Goal: Feedback & Contribution: Submit feedback/report problem

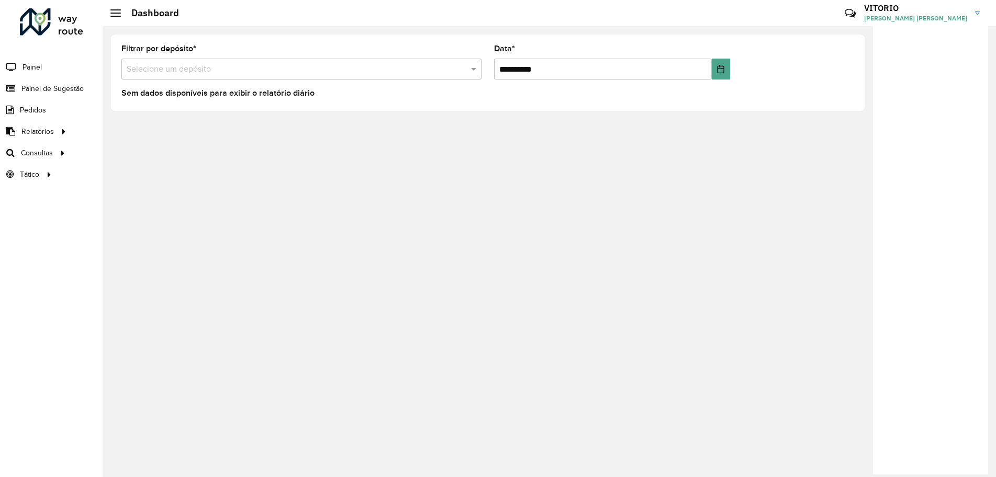
click at [243, 69] on input "text" at bounding box center [291, 69] width 329 height 13
click at [478, 68] on span at bounding box center [474, 69] width 13 height 13
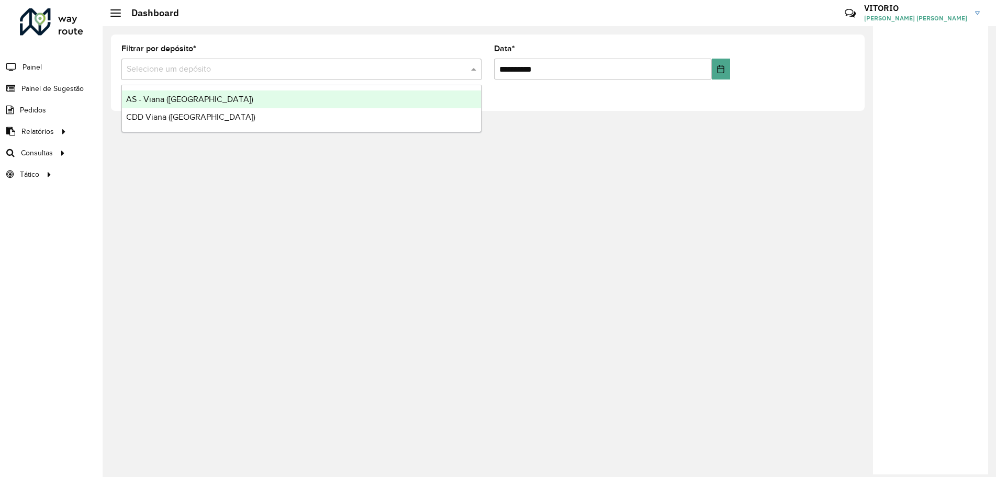
click at [162, 102] on span "AS - Viana ([GEOGRAPHIC_DATA])" at bounding box center [189, 99] width 127 height 9
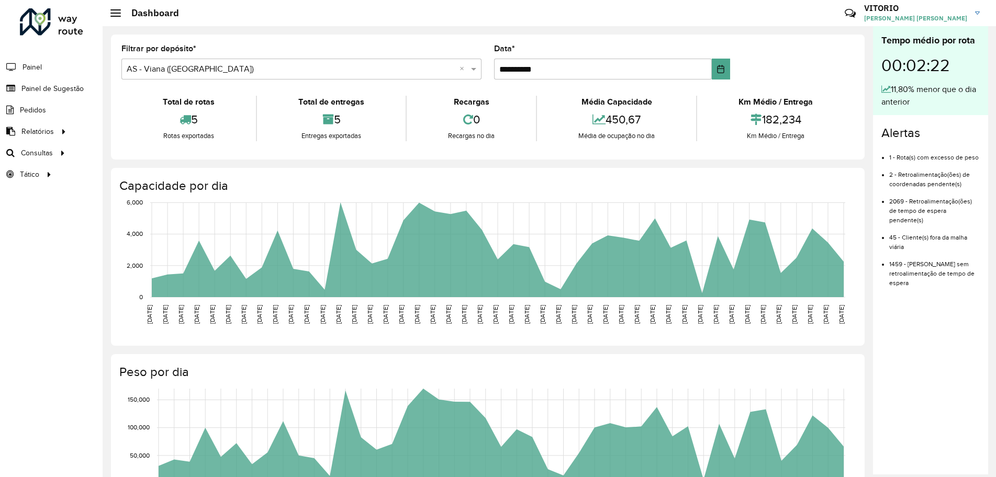
click at [44, 67] on li "Painel" at bounding box center [51, 67] width 103 height 22
click at [33, 86] on span "Painel de Sugestão" at bounding box center [53, 88] width 65 height 11
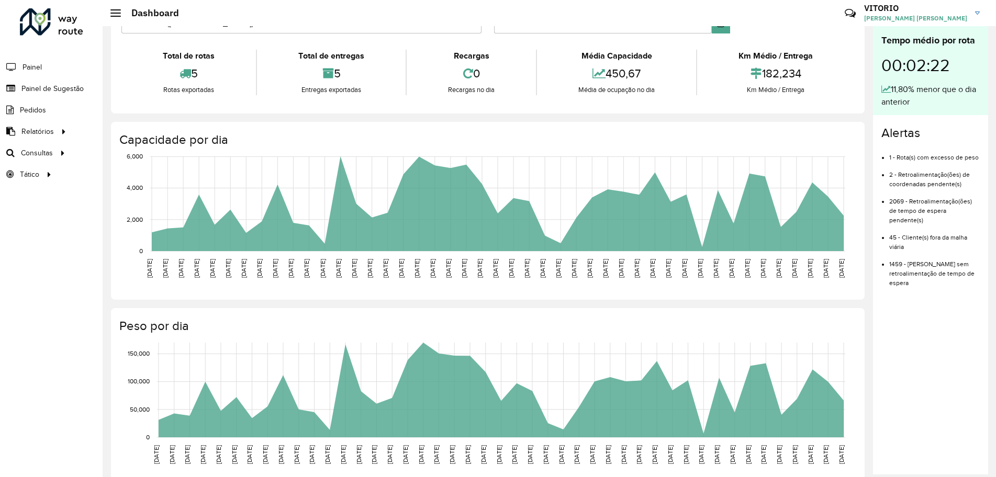
scroll to position [65, 0]
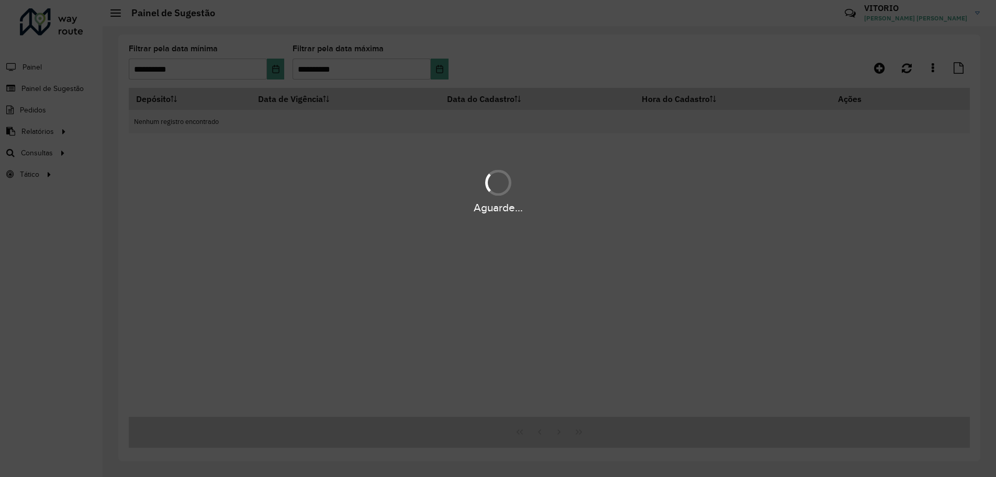
click at [883, 69] on div "Aguarde..." at bounding box center [498, 238] width 996 height 477
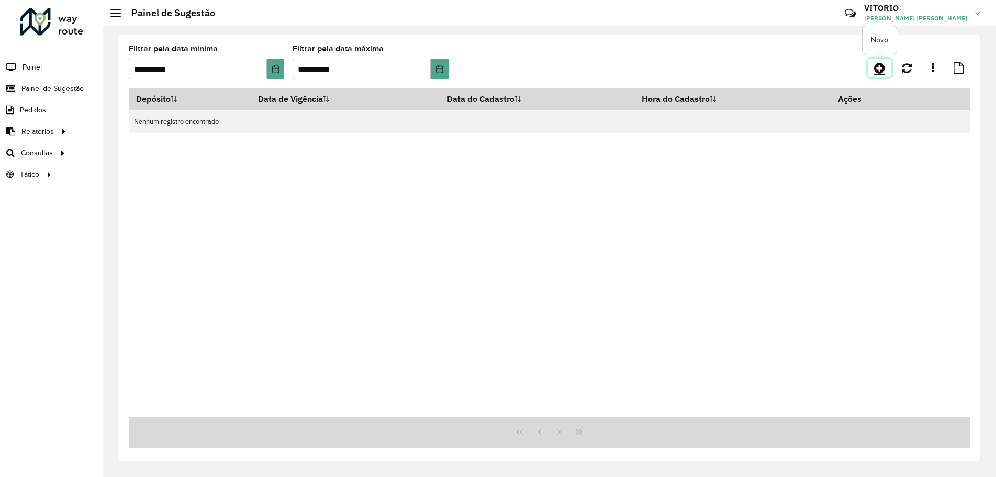
click at [884, 68] on icon at bounding box center [879, 68] width 11 height 13
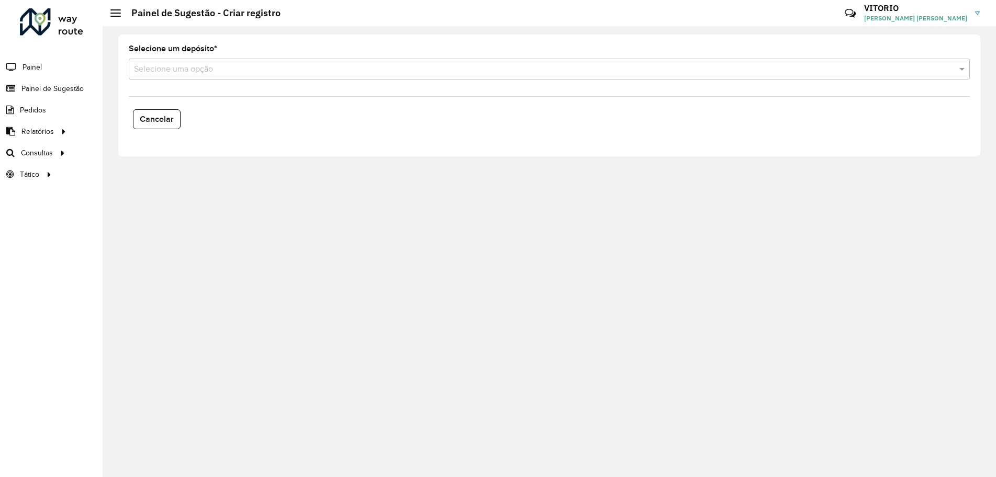
click at [209, 71] on input "text" at bounding box center [539, 69] width 810 height 13
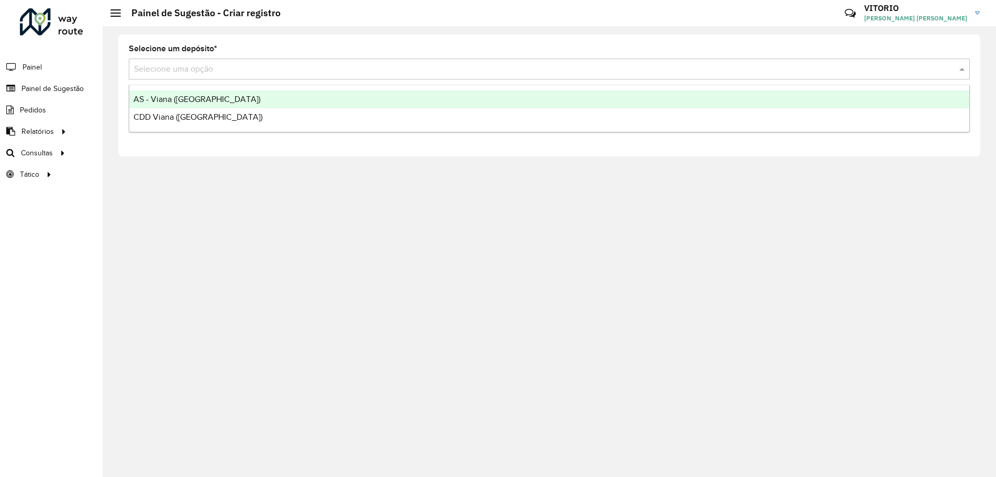
click at [188, 96] on span "AS - Viana ([GEOGRAPHIC_DATA])" at bounding box center [196, 99] width 127 height 9
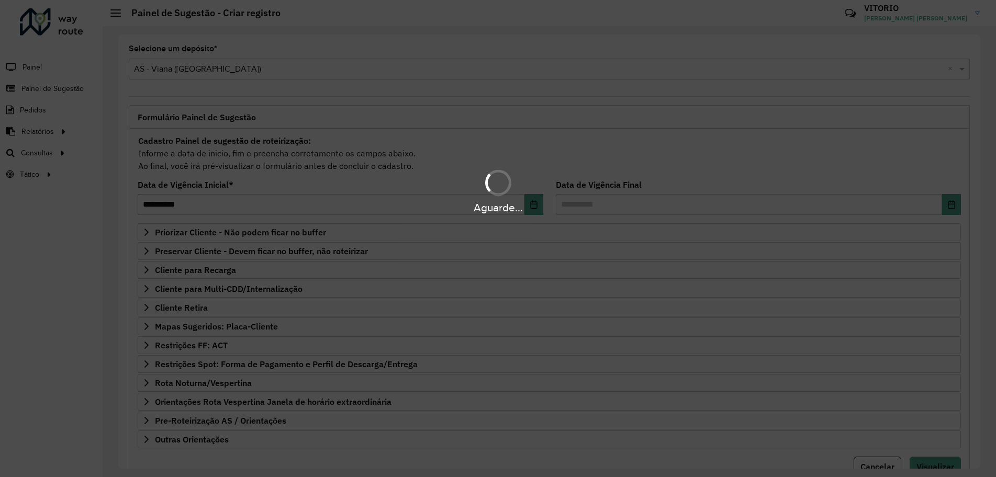
click at [255, 327] on div "Aguarde..." at bounding box center [498, 238] width 996 height 477
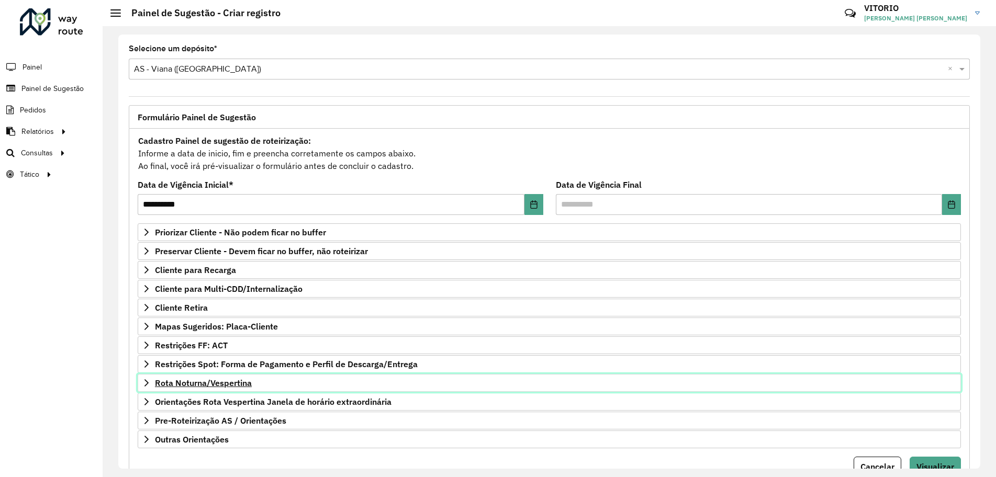
click at [235, 380] on span "Rota Noturna/Vespertina" at bounding box center [203, 383] width 97 height 8
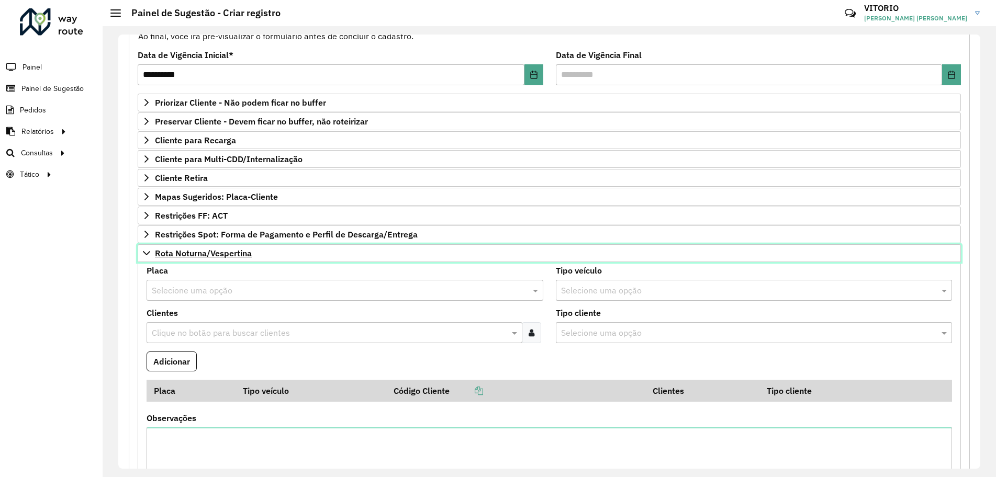
scroll to position [131, 0]
click at [207, 248] on span "Rota Noturna/Vespertina" at bounding box center [203, 252] width 97 height 8
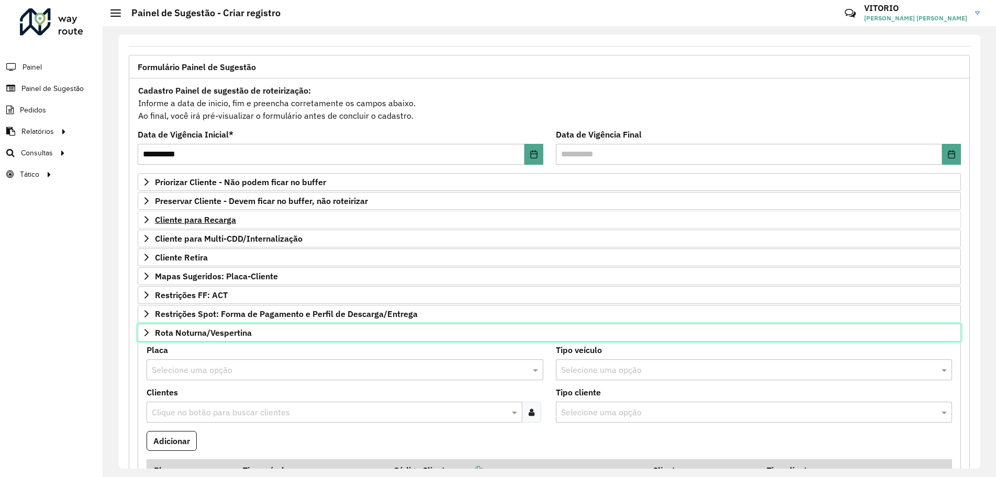
scroll to position [44, 0]
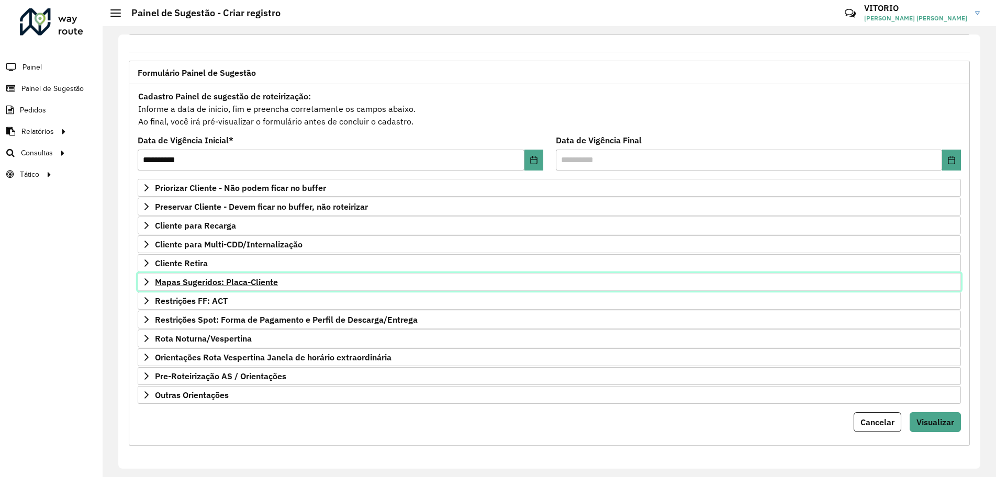
click at [210, 284] on span "Mapas Sugeridos: Placa-Cliente" at bounding box center [216, 282] width 123 height 8
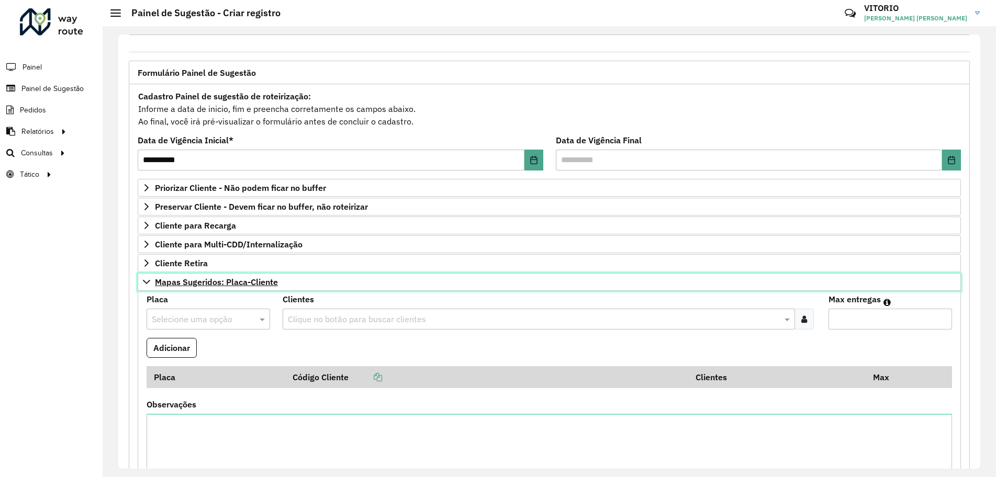
click at [242, 282] on span "Mapas Sugeridos: Placa-Cliente" at bounding box center [216, 282] width 123 height 8
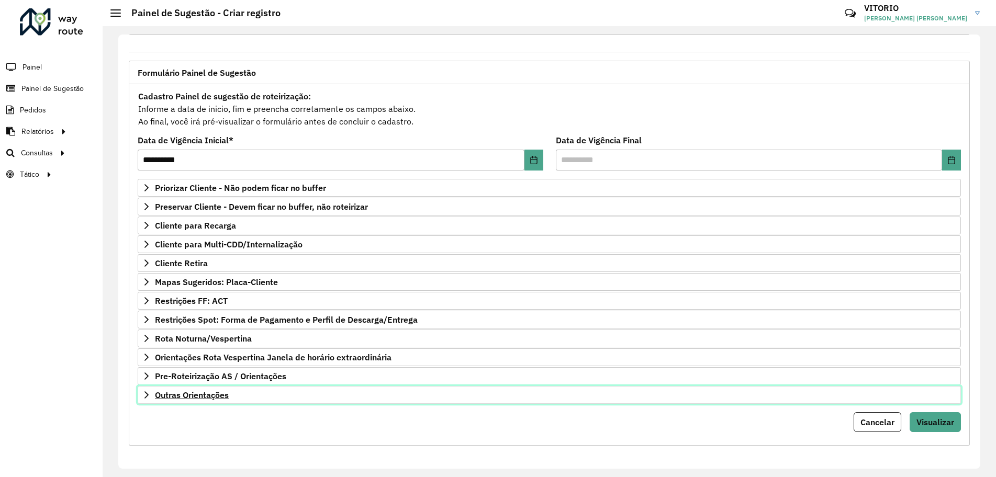
click at [208, 386] on link "Outras Orientações" at bounding box center [549, 395] width 823 height 18
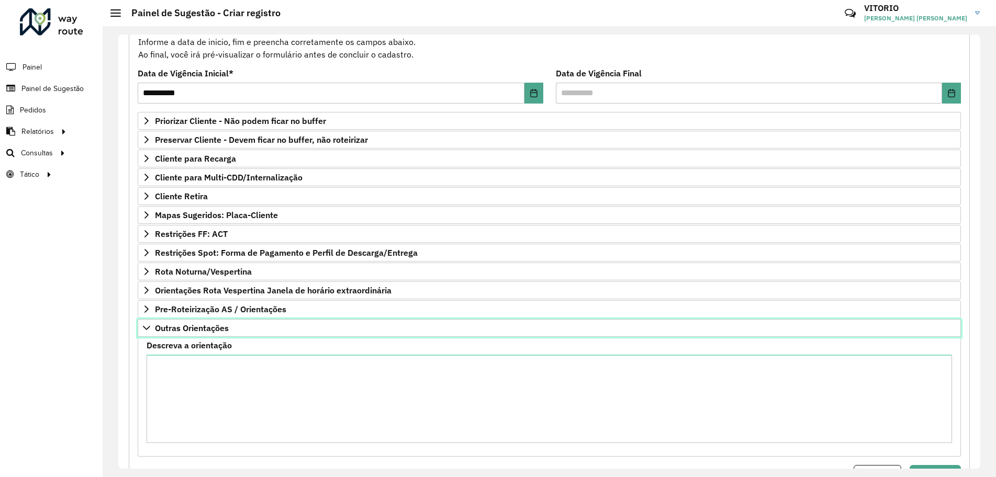
scroll to position [164, 0]
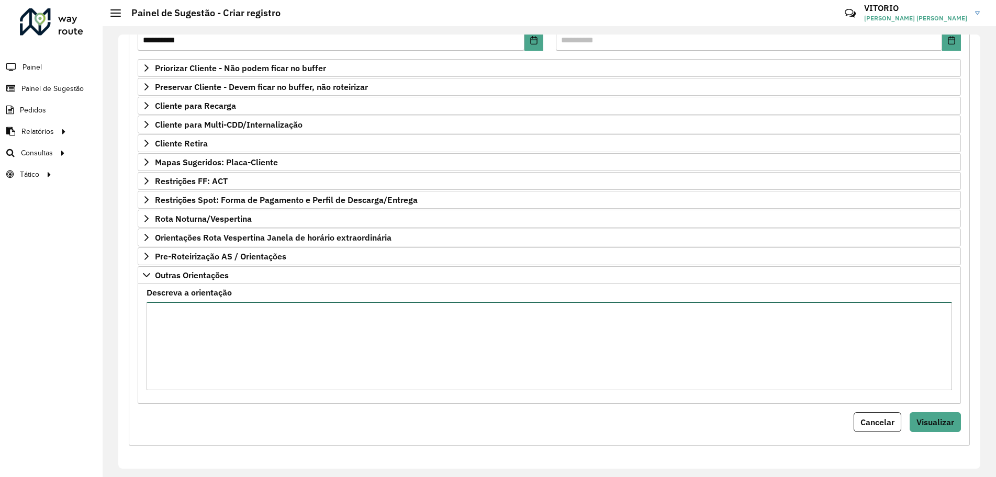
click at [205, 312] on textarea "Descreva a orientação" at bounding box center [549, 346] width 805 height 88
click at [173, 333] on textarea "Descreva a orientação" at bounding box center [549, 346] width 805 height 88
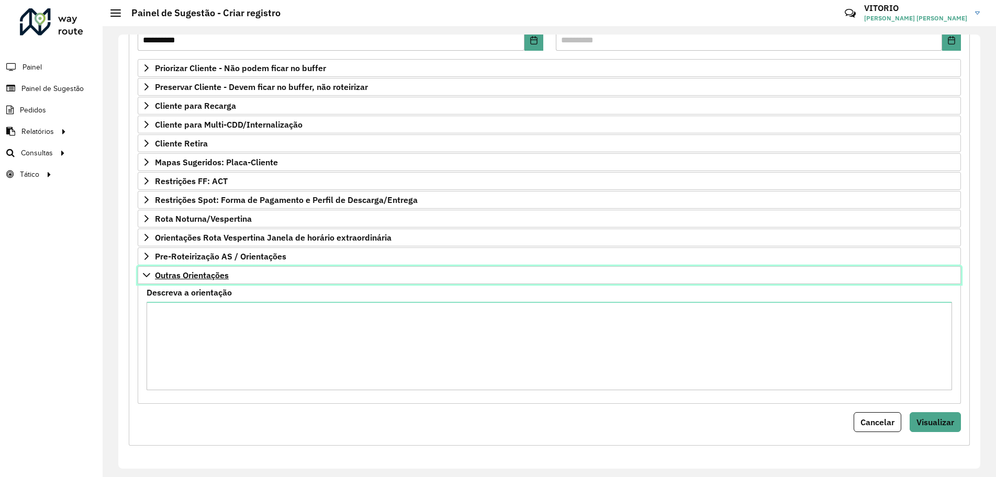
click at [218, 281] on link "Outras Orientações" at bounding box center [549, 275] width 823 height 18
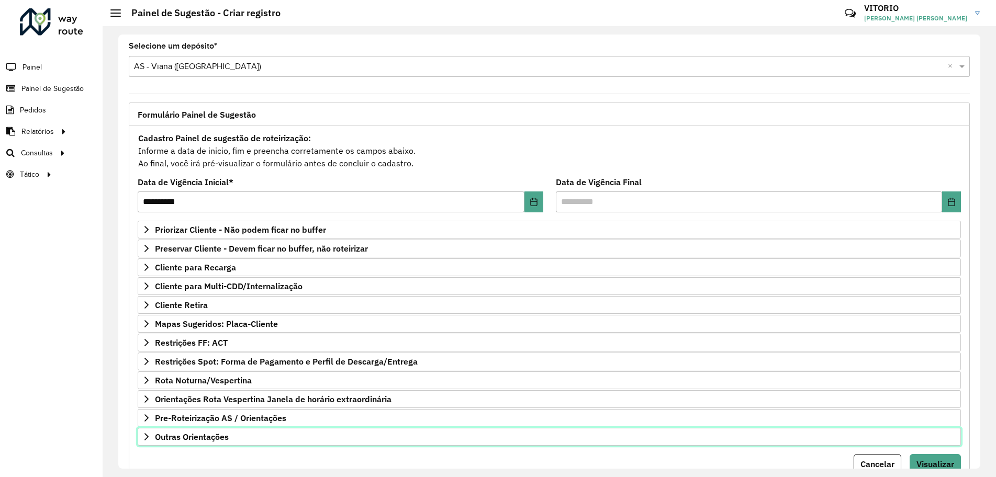
scroll to position [0, 0]
